Goal: Information Seeking & Learning: Find contact information

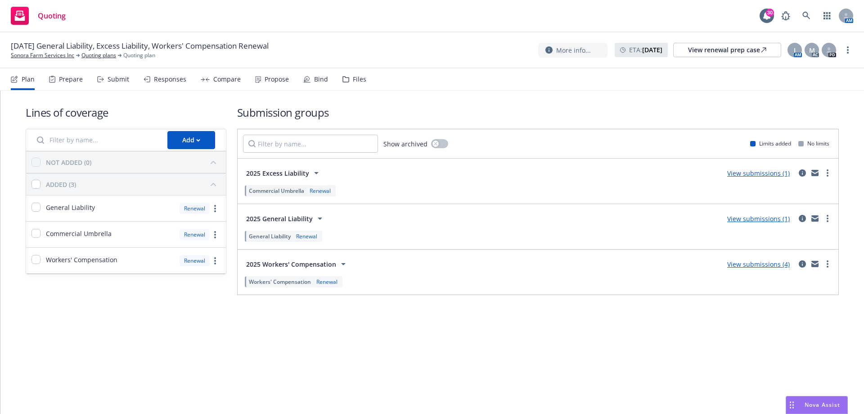
click at [314, 79] on div "Bind" at bounding box center [321, 79] width 14 height 7
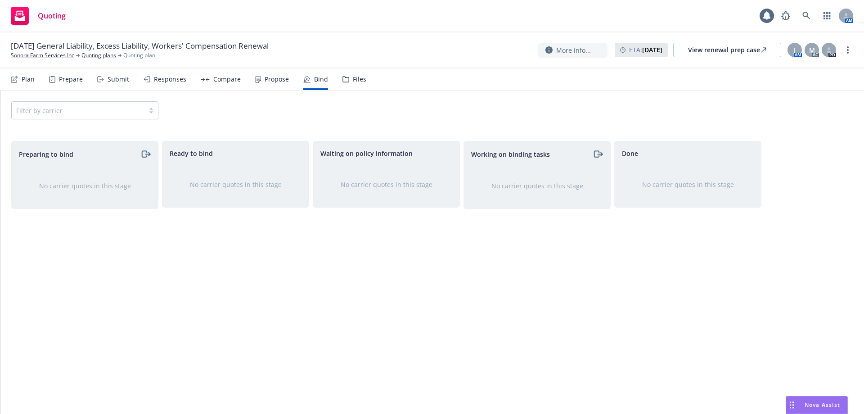
click at [265, 83] on div "Propose" at bounding box center [277, 79] width 24 height 7
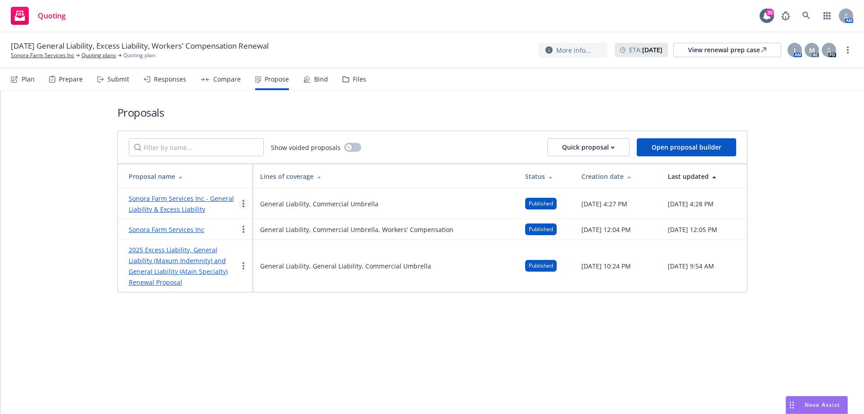
click at [244, 203] on circle "more" at bounding box center [244, 204] width 2 height 2
click at [279, 317] on span "Copy logging email" at bounding box center [278, 315] width 79 height 9
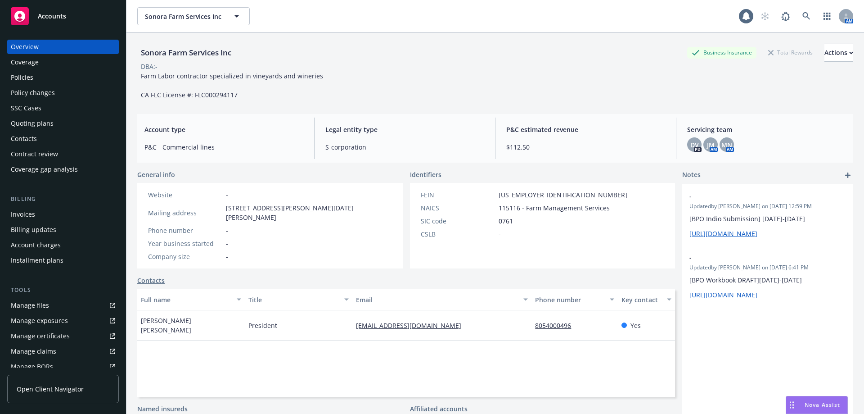
click at [30, 140] on div "Contacts" at bounding box center [24, 138] width 26 height 14
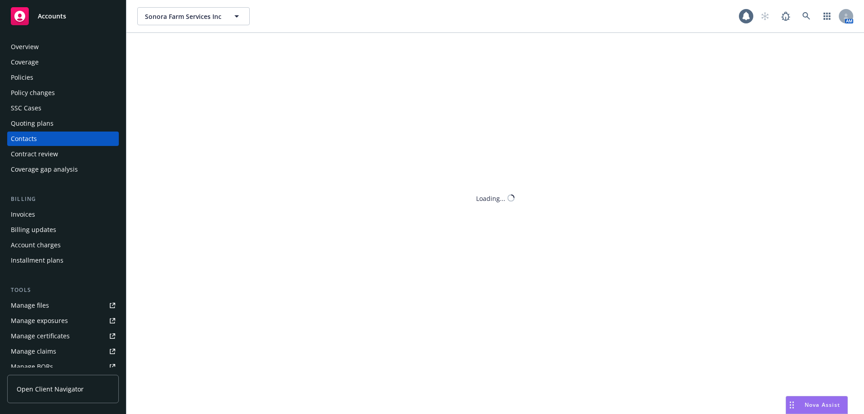
click at [36, 126] on div "Quoting plans" at bounding box center [32, 123] width 43 height 14
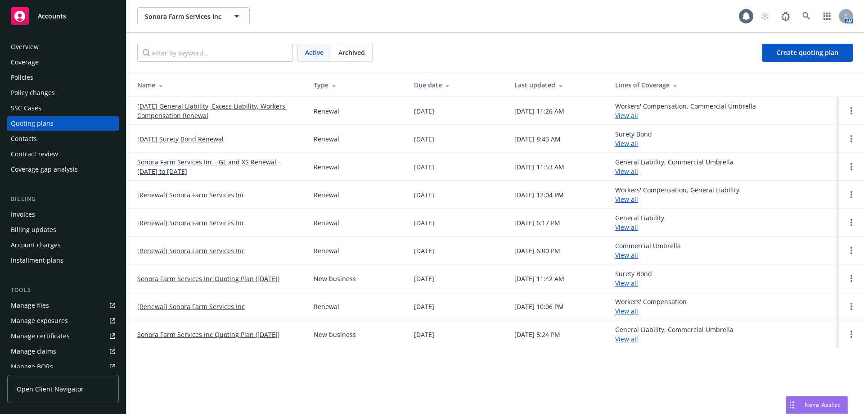
click at [34, 140] on div "Contacts" at bounding box center [24, 138] width 26 height 14
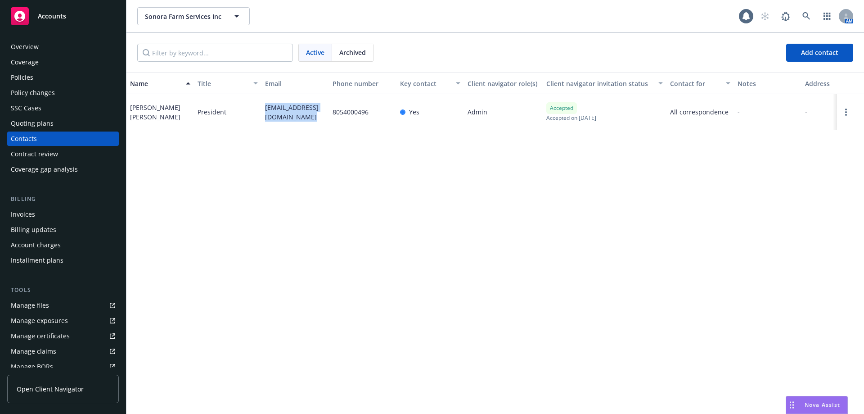
drag, startPoint x: 302, startPoint y: 118, endPoint x: 262, endPoint y: 109, distance: 41.1
click at [262, 109] on div "sonorafarmservices@gmail.com" at bounding box center [295, 112] width 68 height 36
copy span "sonorafarmservices@gmail.com"
click at [40, 81] on div "Policies" at bounding box center [63, 77] width 104 height 14
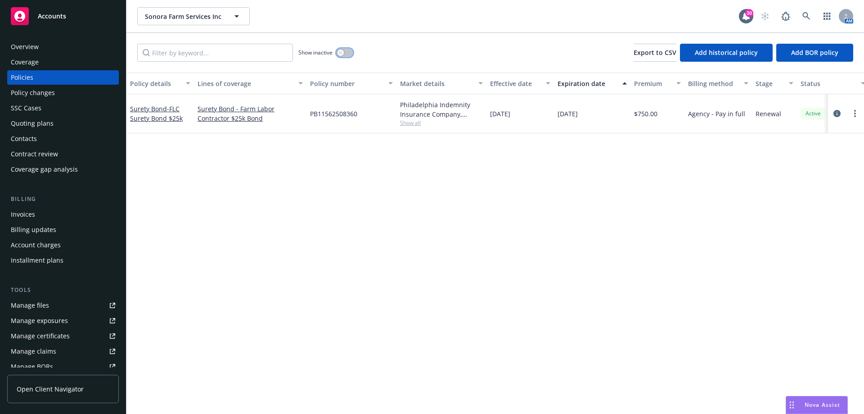
click at [346, 53] on button "button" at bounding box center [344, 52] width 17 height 9
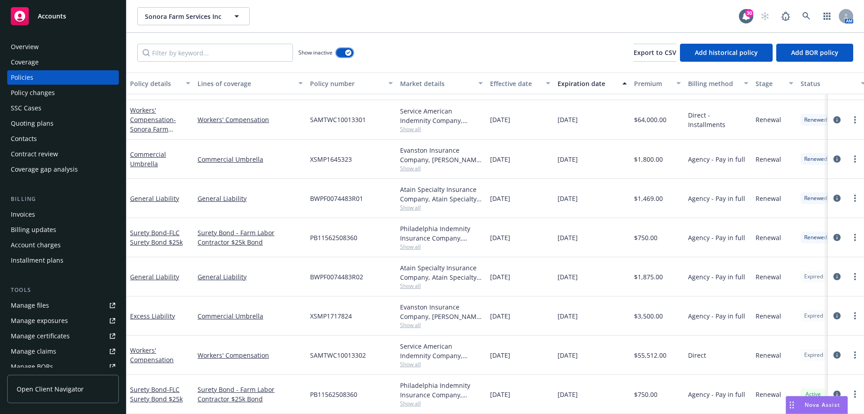
scroll to position [292, 0]
click at [407, 282] on span "Show all" at bounding box center [441, 286] width 83 height 8
click at [267, 272] on link "General Liability" at bounding box center [250, 276] width 105 height 9
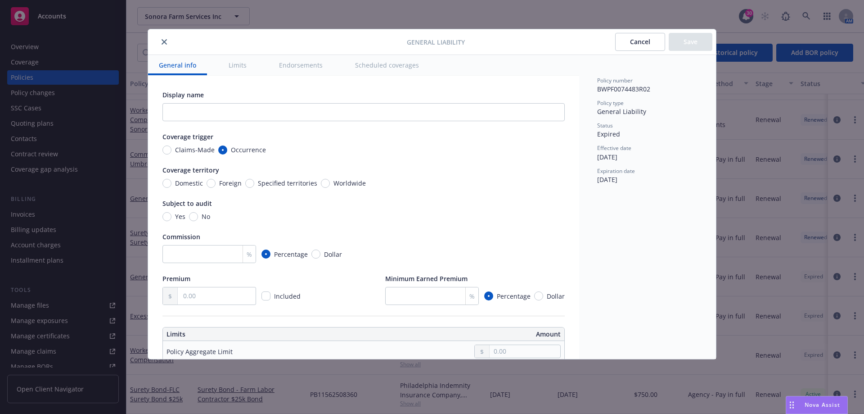
click at [162, 41] on icon "close" at bounding box center [164, 41] width 5 height 5
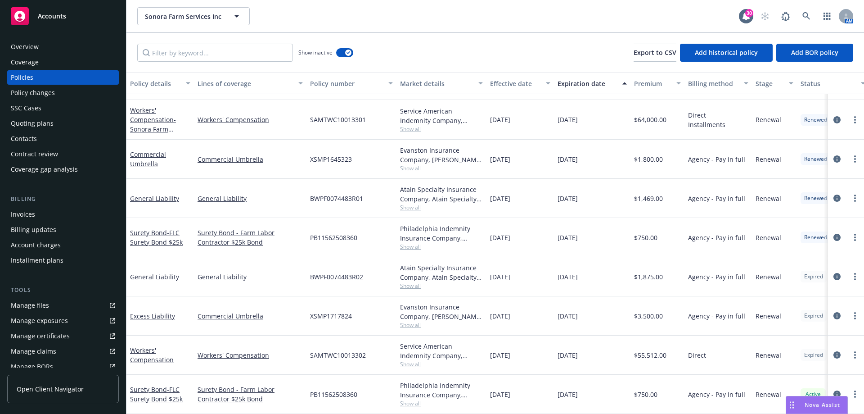
click at [414, 321] on span "Show all" at bounding box center [441, 325] width 83 height 8
click at [296, 159] on div "Commercial Umbrella" at bounding box center [250, 159] width 113 height 39
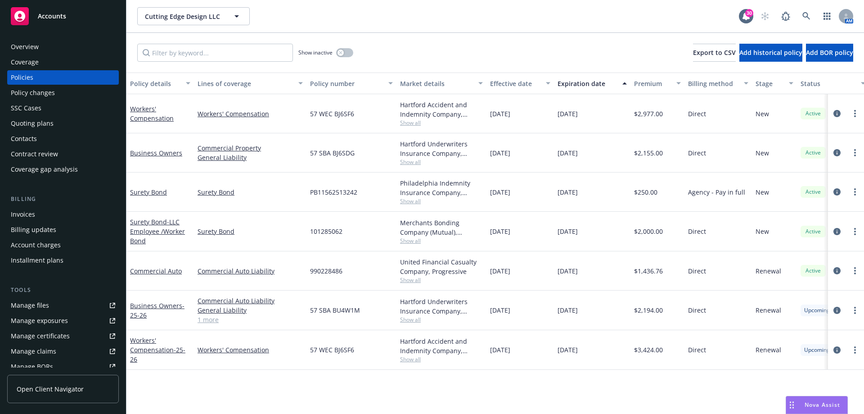
click at [41, 215] on div "Invoices" at bounding box center [63, 214] width 104 height 14
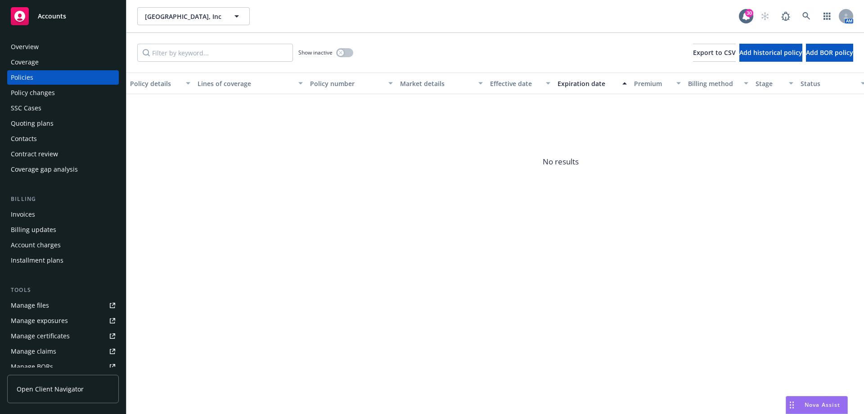
click at [50, 215] on div "Invoices" at bounding box center [63, 214] width 104 height 14
